Goal: Complete application form

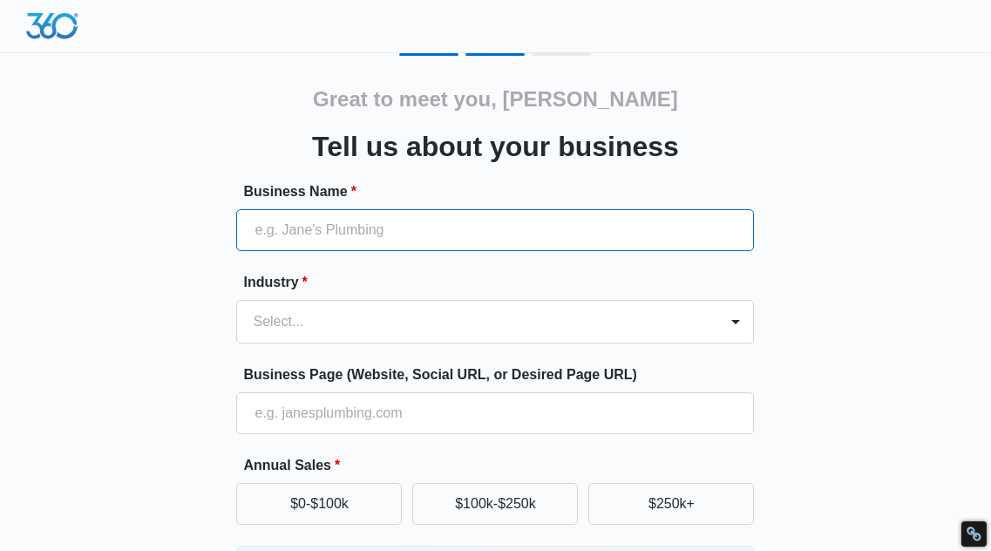
click at [292, 230] on input "Business Name *" at bounding box center [495, 230] width 518 height 42
click at [391, 234] on input "Business Name *" at bounding box center [495, 230] width 518 height 42
paste input "[PERSON_NAME] Leather Works"
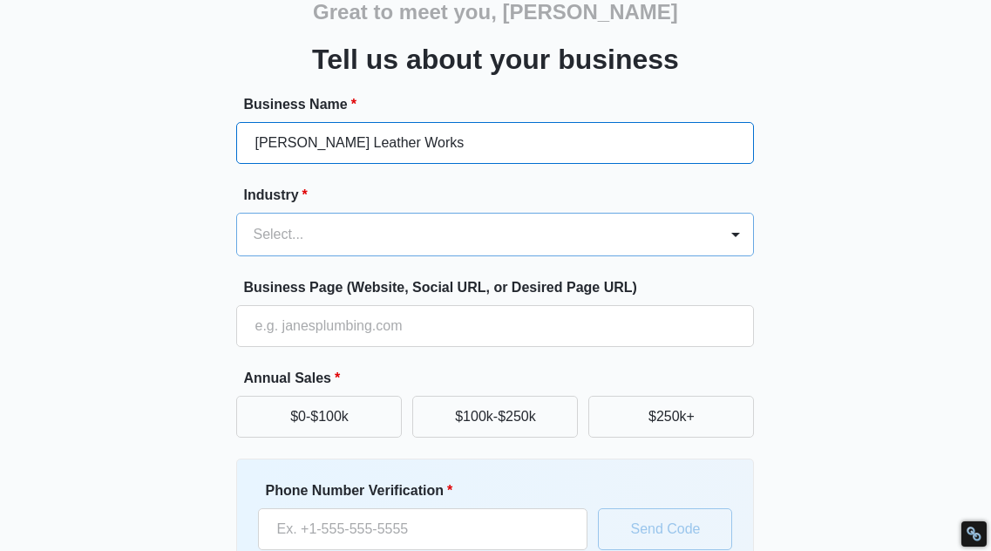
type input "[PERSON_NAME] Leather Works"
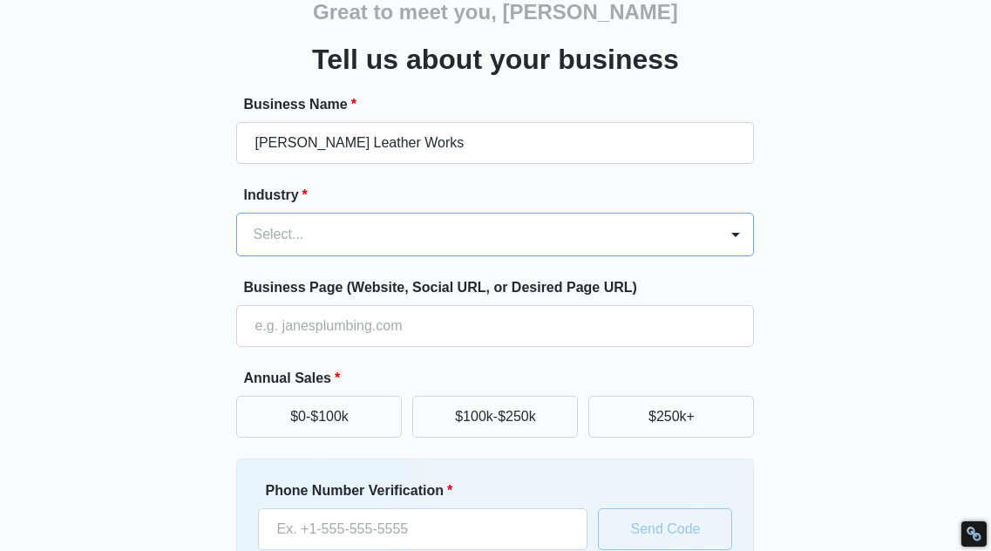
click at [323, 233] on div at bounding box center [474, 234] width 443 height 24
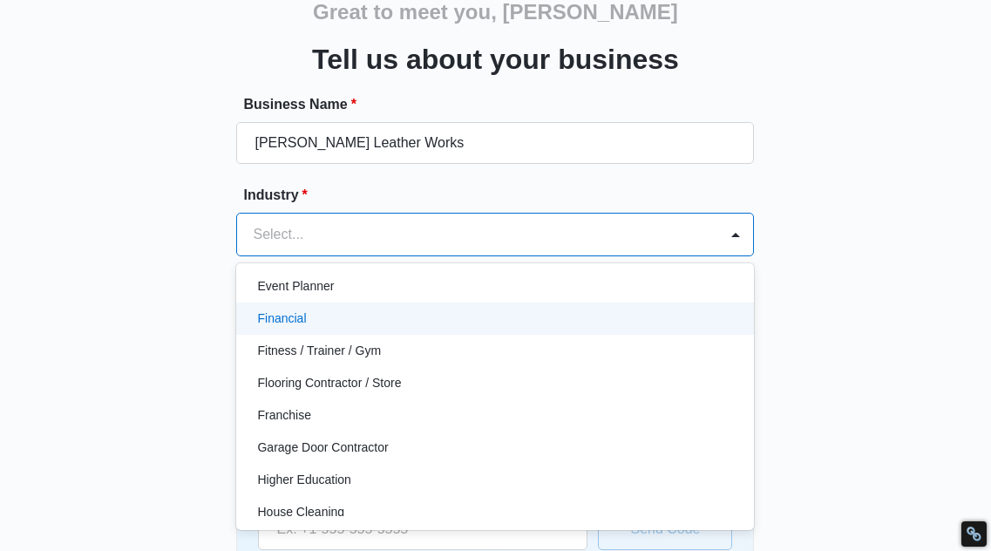
scroll to position [523, 0]
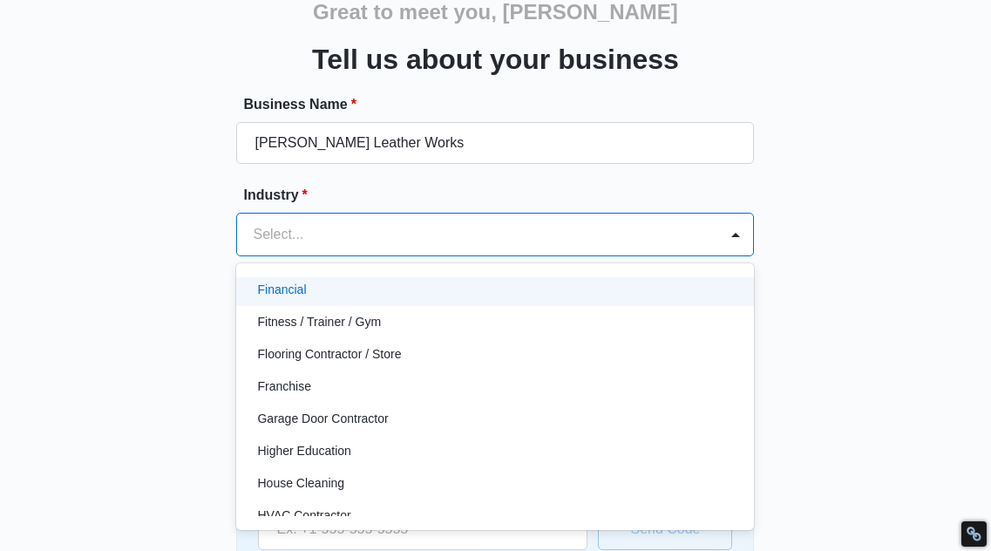
click at [309, 233] on div at bounding box center [474, 234] width 443 height 24
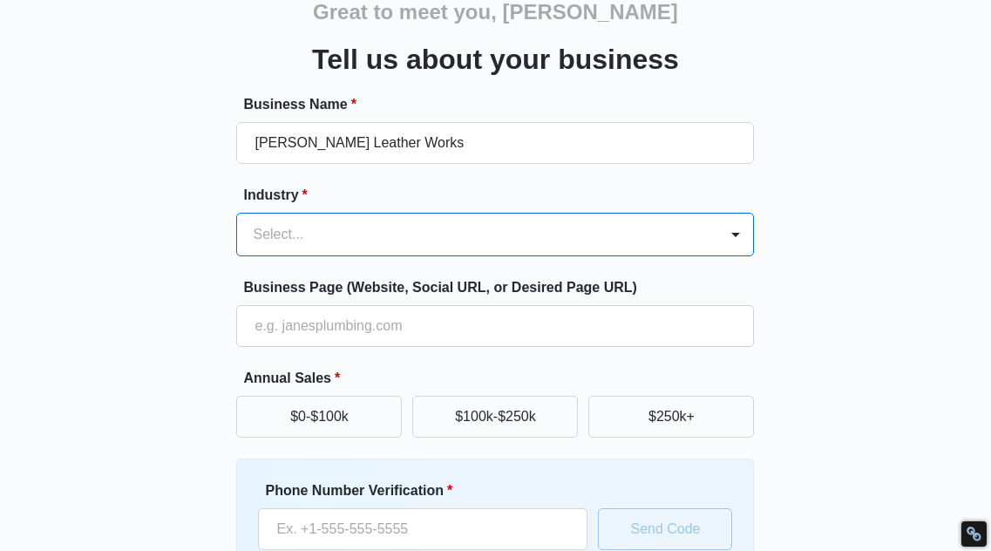
click at [309, 233] on div at bounding box center [474, 234] width 443 height 24
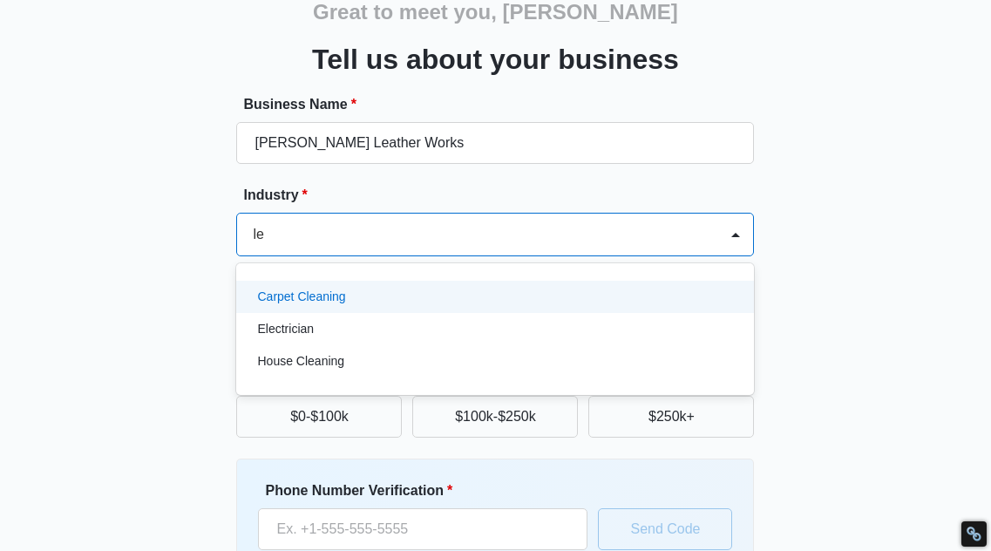
type input "l"
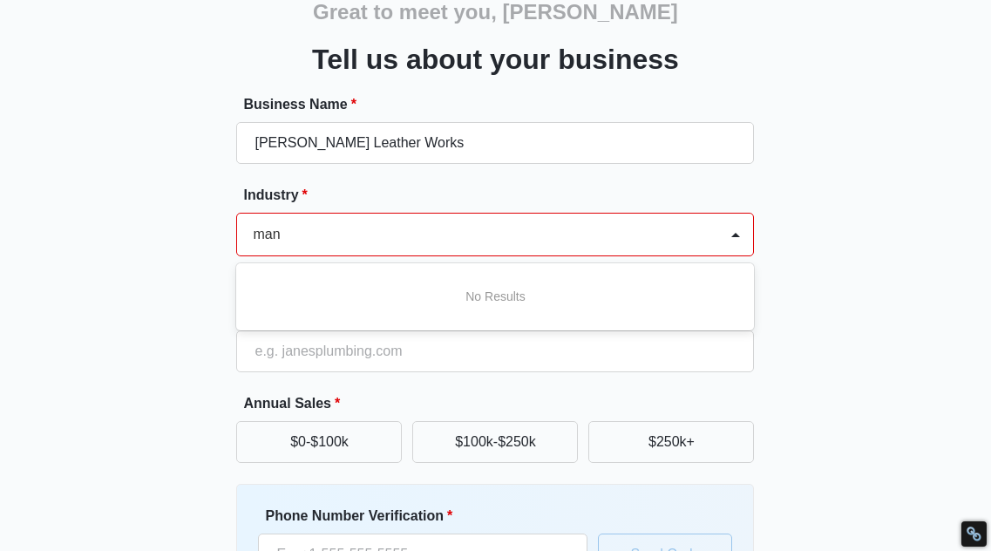
scroll to position [0, 0]
type input "m"
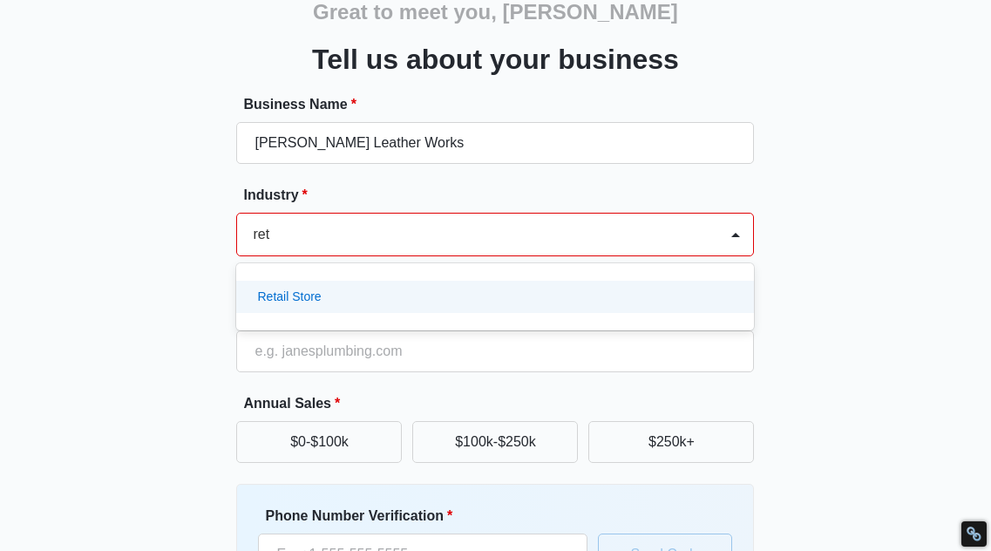
type input "[PERSON_NAME]"
click at [296, 293] on p "Retail Store" at bounding box center [289, 297] width 64 height 18
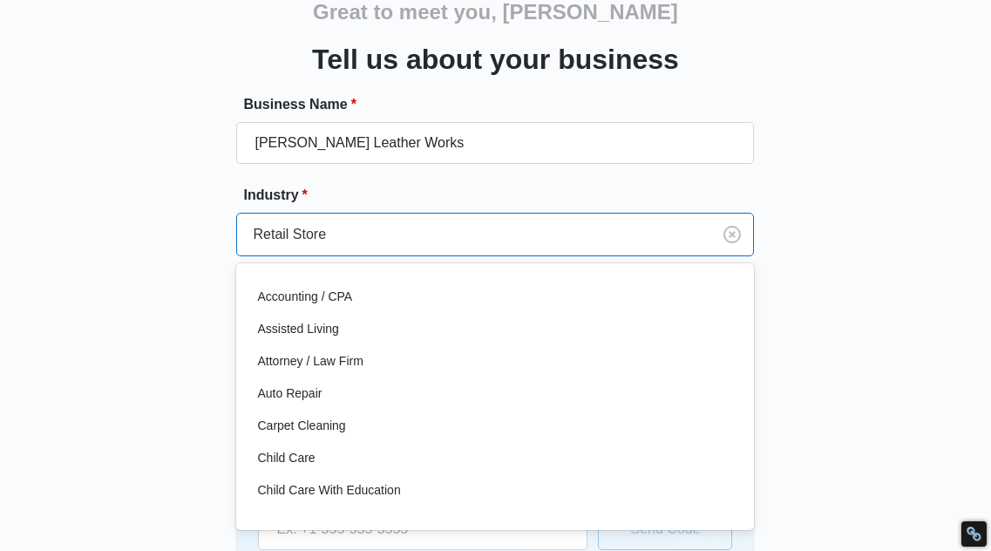
click at [346, 231] on div at bounding box center [471, 234] width 436 height 24
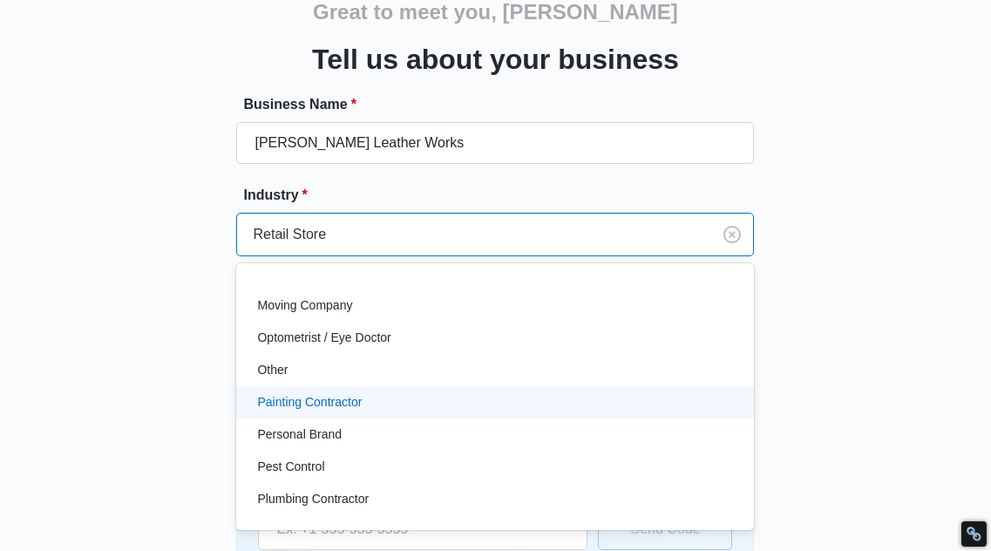
scroll to position [1046, 0]
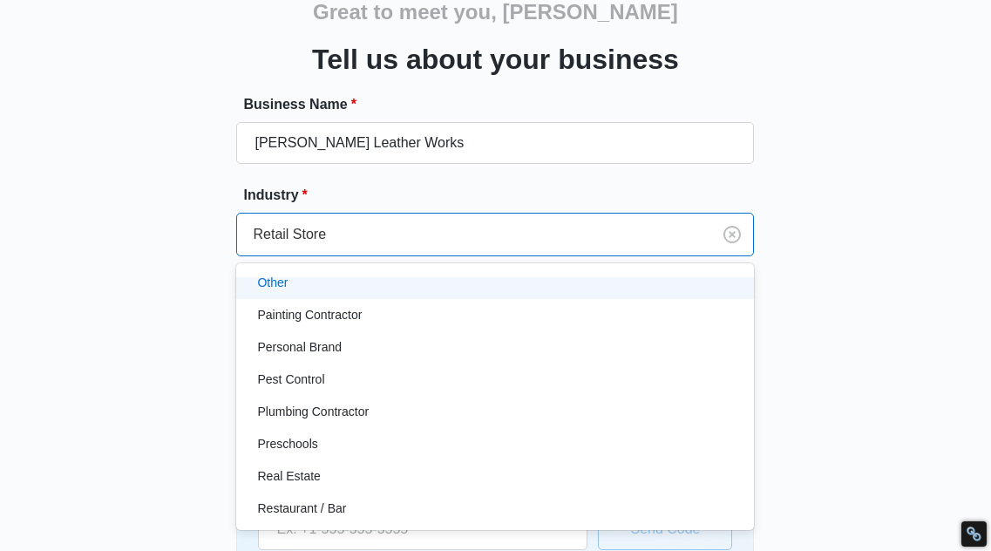
click at [294, 285] on div "Other" at bounding box center [493, 283] width 473 height 18
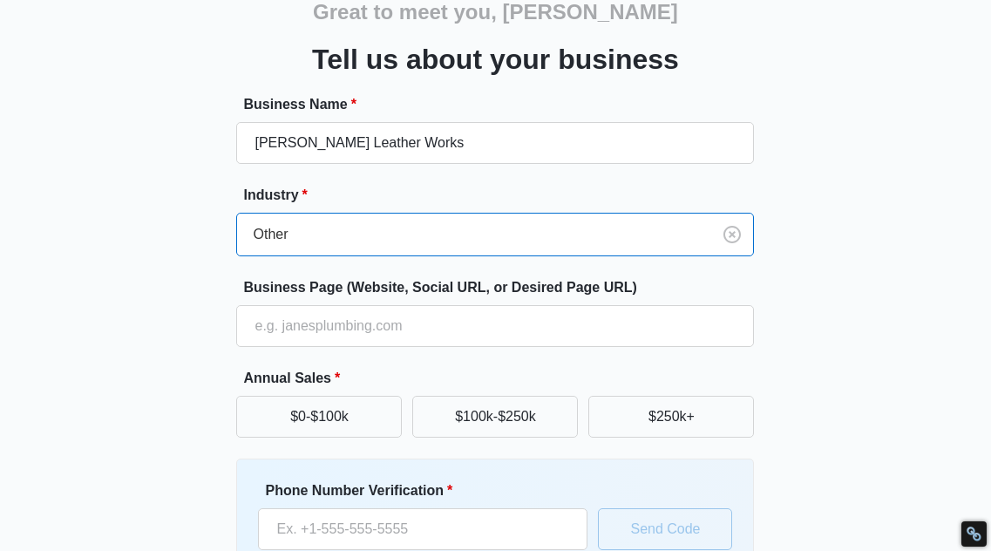
click at [186, 317] on div "Great to meet you, [PERSON_NAME] Tell us about your business Business Name * [P…" at bounding box center [495, 319] width 942 height 707
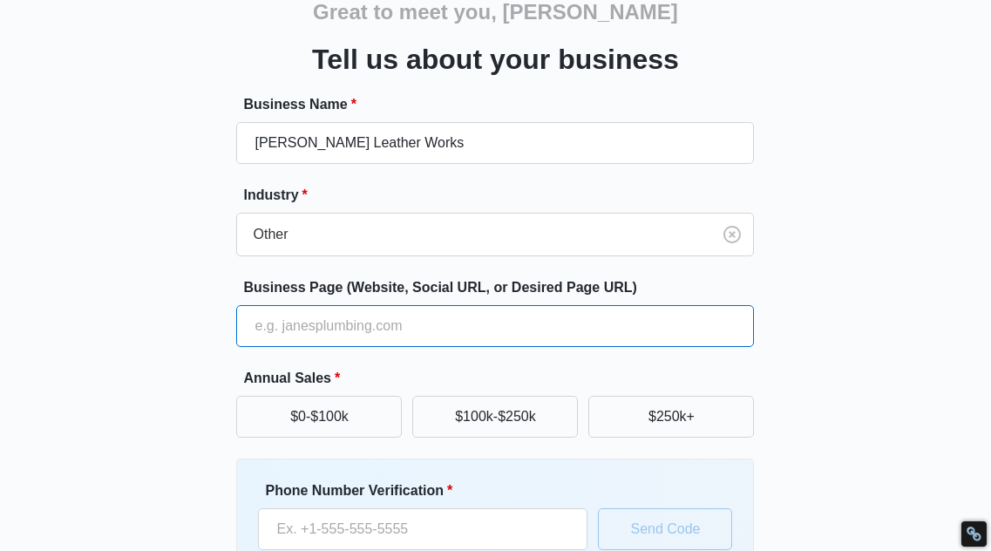
click at [342, 330] on input "Business Page (Website, Social URL, or Desired Page URL)" at bounding box center [495, 326] width 518 height 42
click at [670, 328] on input "Business Page (Website, Social URL, or Desired Page URL)" at bounding box center [495, 326] width 518 height 42
click at [398, 314] on input "Business Page (Website, Social URL, or Desired Page URL)" at bounding box center [495, 326] width 518 height 42
paste input "[URL][DOMAIN_NAME]"
type input "[URL][DOMAIN_NAME]"
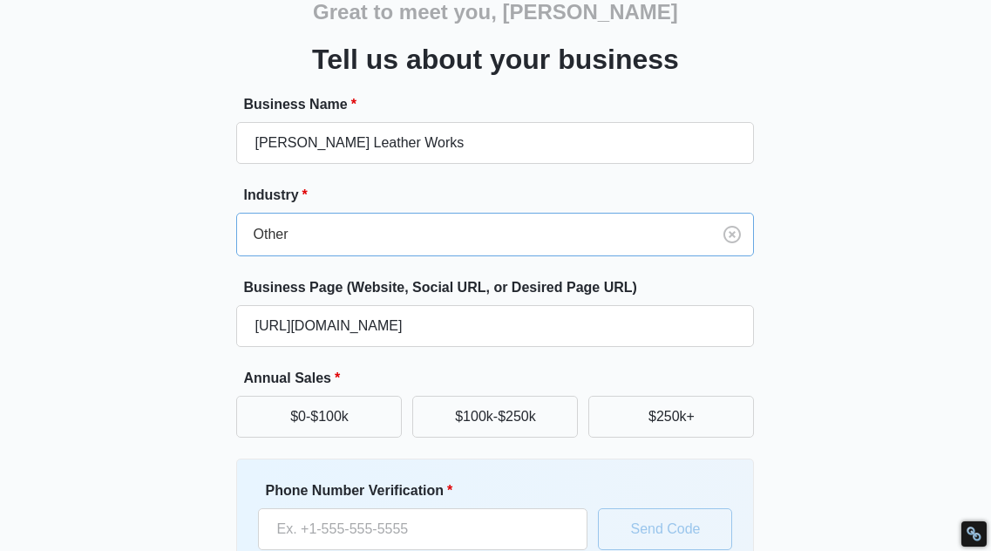
click at [302, 235] on div at bounding box center [471, 234] width 436 height 24
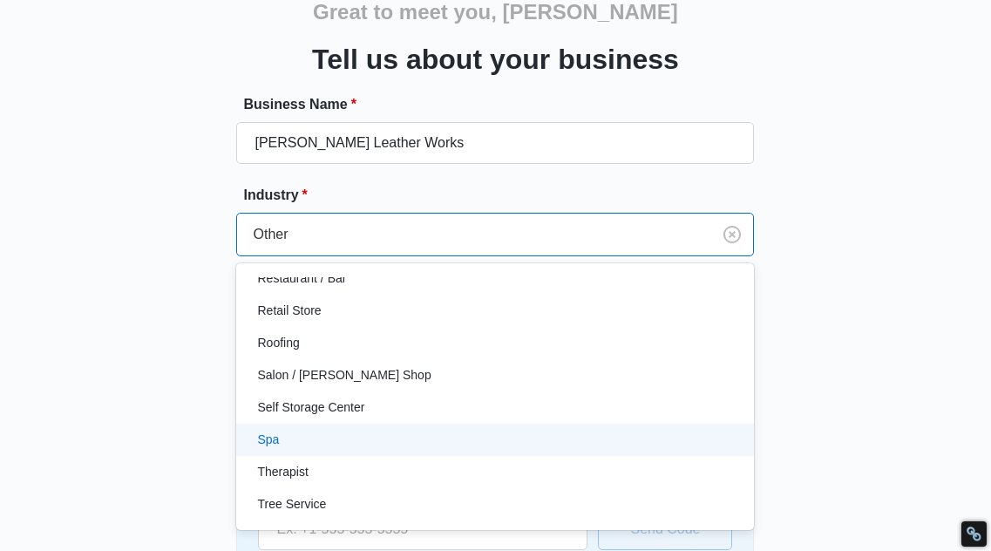
scroll to position [1351, 0]
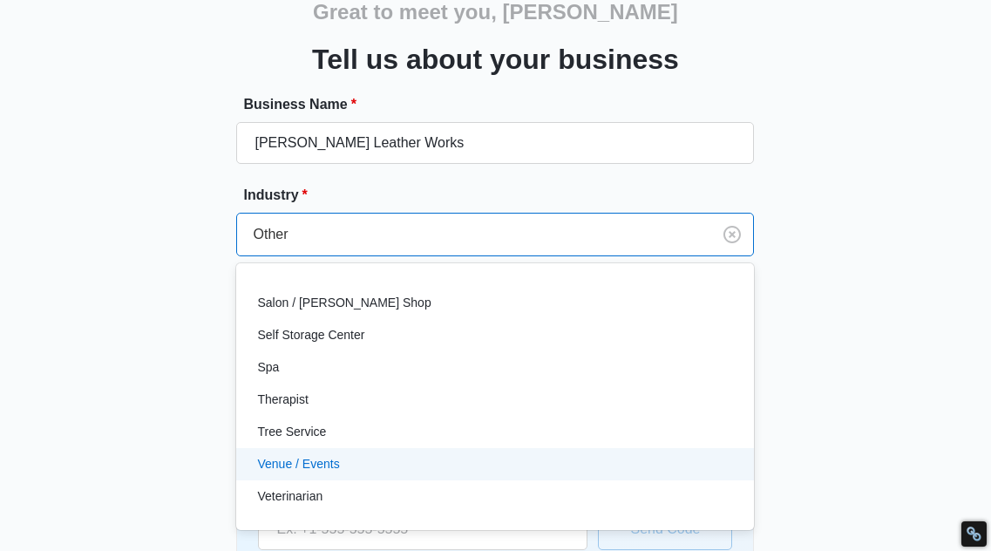
click at [163, 412] on div "Great to meet you, [PERSON_NAME] Tell us about your business Business Name * [P…" at bounding box center [495, 319] width 942 height 707
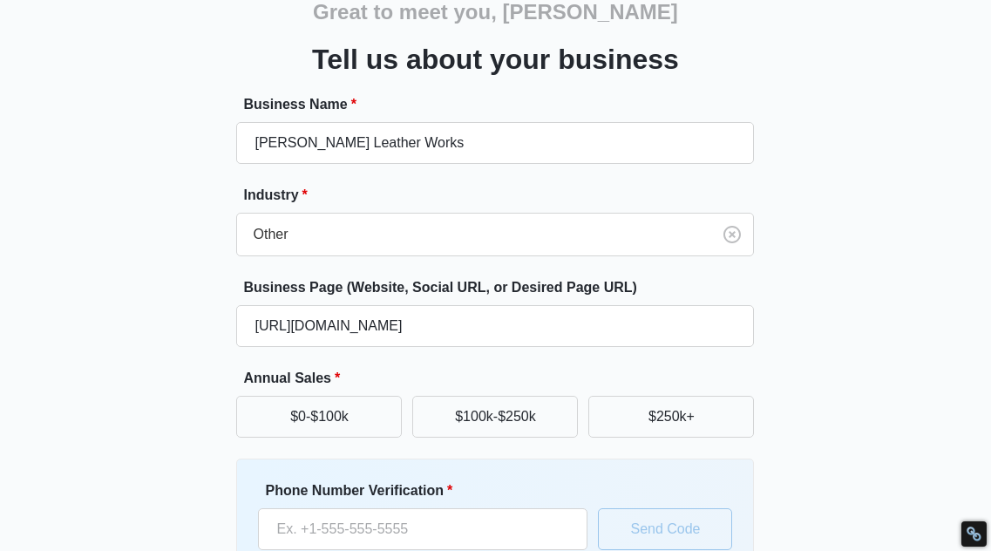
scroll to position [174, 0]
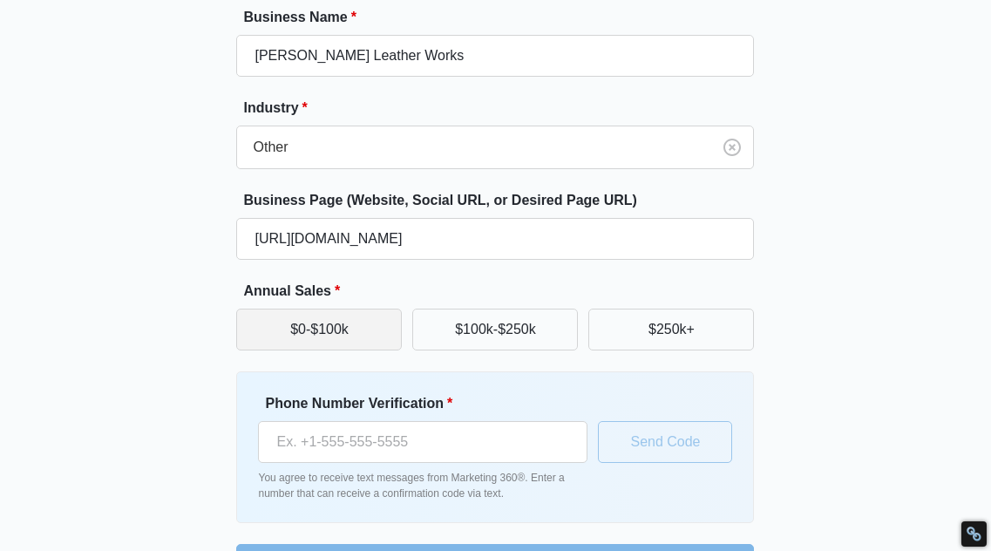
click at [314, 327] on button "$0-$100k" at bounding box center [319, 330] width 166 height 42
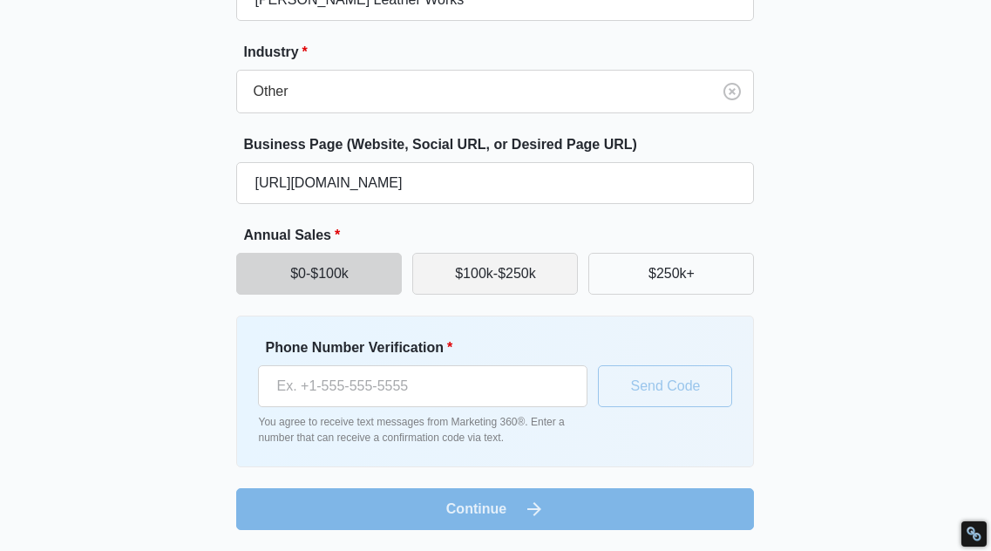
click at [466, 280] on button "$100k-$250k" at bounding box center [495, 274] width 166 height 42
